Goal: Transaction & Acquisition: Obtain resource

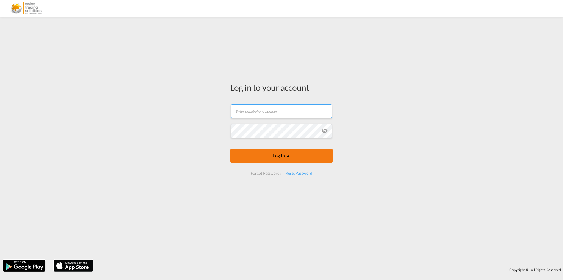
type input "[EMAIL_ADDRESS][DOMAIN_NAME]"
click at [282, 157] on button "Log In" at bounding box center [281, 156] width 102 height 14
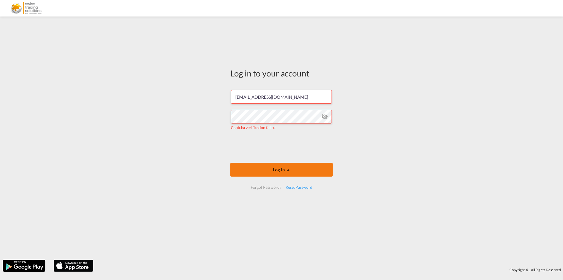
click at [272, 169] on button "Log In" at bounding box center [281, 170] width 102 height 14
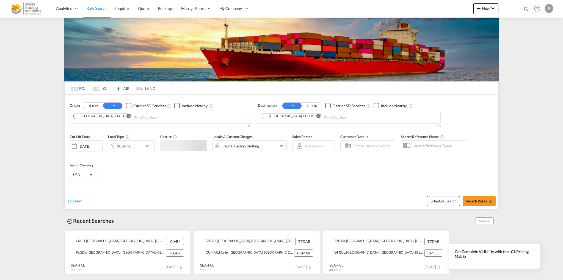
click at [88, 119] on md-chips-wrap "[GEOGRAPHIC_DATA], CIABJ" at bounding box center [130, 117] width 115 height 10
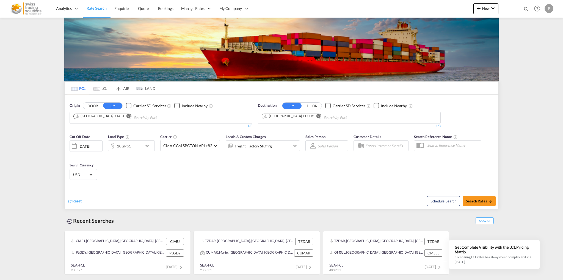
click at [126, 115] on md-icon "Remove" at bounding box center [128, 116] width 4 height 4
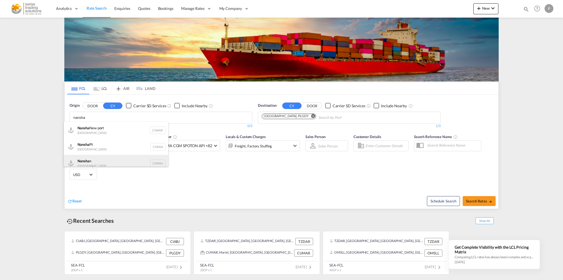
type input "nansha"
click at [97, 158] on div "Nansha n China CNNSH" at bounding box center [116, 163] width 104 height 16
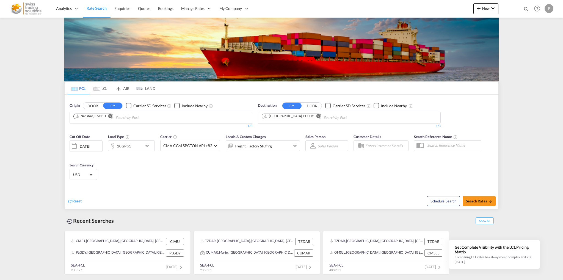
click at [316, 115] on md-icon "Remove" at bounding box center [318, 116] width 4 height 4
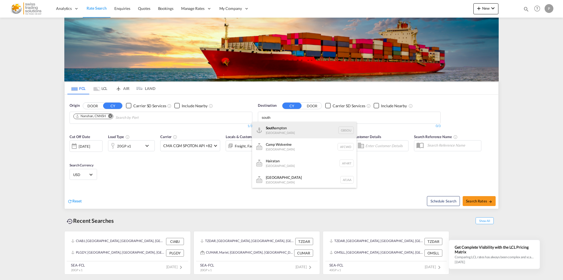
type input "south"
click at [291, 127] on div "[GEOGRAPHIC_DATA] [GEOGRAPHIC_DATA] GBSOU" at bounding box center [304, 130] width 104 height 16
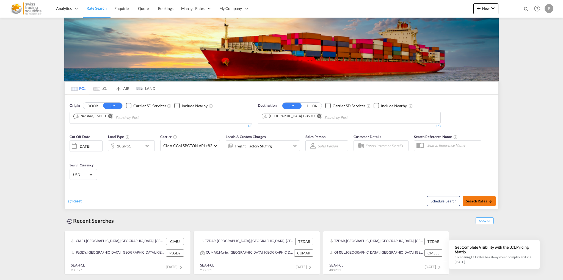
click at [481, 202] on span "Search Rates" at bounding box center [479, 201] width 26 height 4
type input "CNNSH to GBSOU / [DATE]"
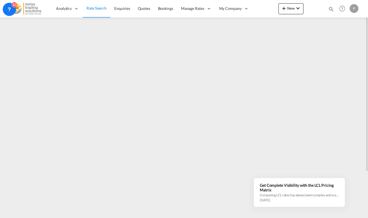
click at [16, 7] on img at bounding box center [26, 8] width 37 height 12
click at [15, 4] on div "12" at bounding box center [14, 4] width 5 height 5
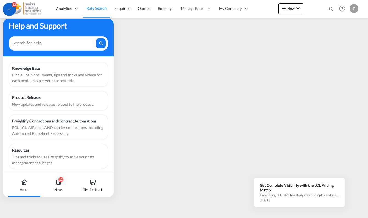
scroll to position [7, 0]
